Goal: Register for event/course

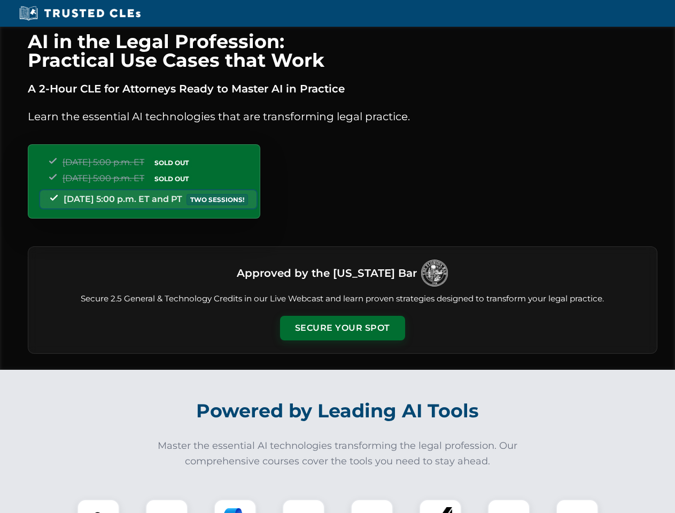
click at [342, 328] on button "Secure Your Spot" at bounding box center [342, 328] width 125 height 25
click at [98, 506] on img at bounding box center [98, 520] width 31 height 31
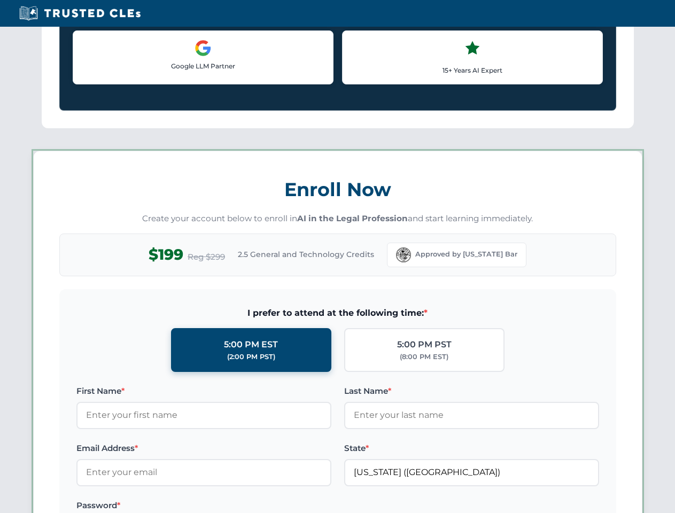
click at [235, 506] on label "Password *" at bounding box center [203, 505] width 255 height 13
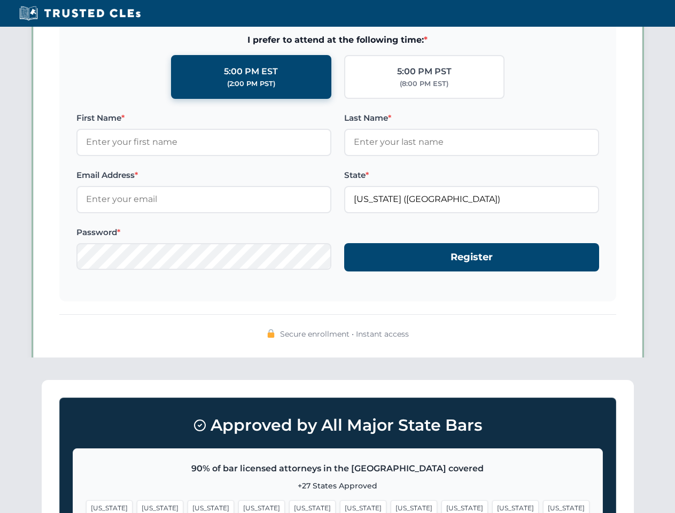
click at [492, 506] on span "[US_STATE]" at bounding box center [515, 508] width 47 height 16
